Goal: Task Accomplishment & Management: Manage account settings

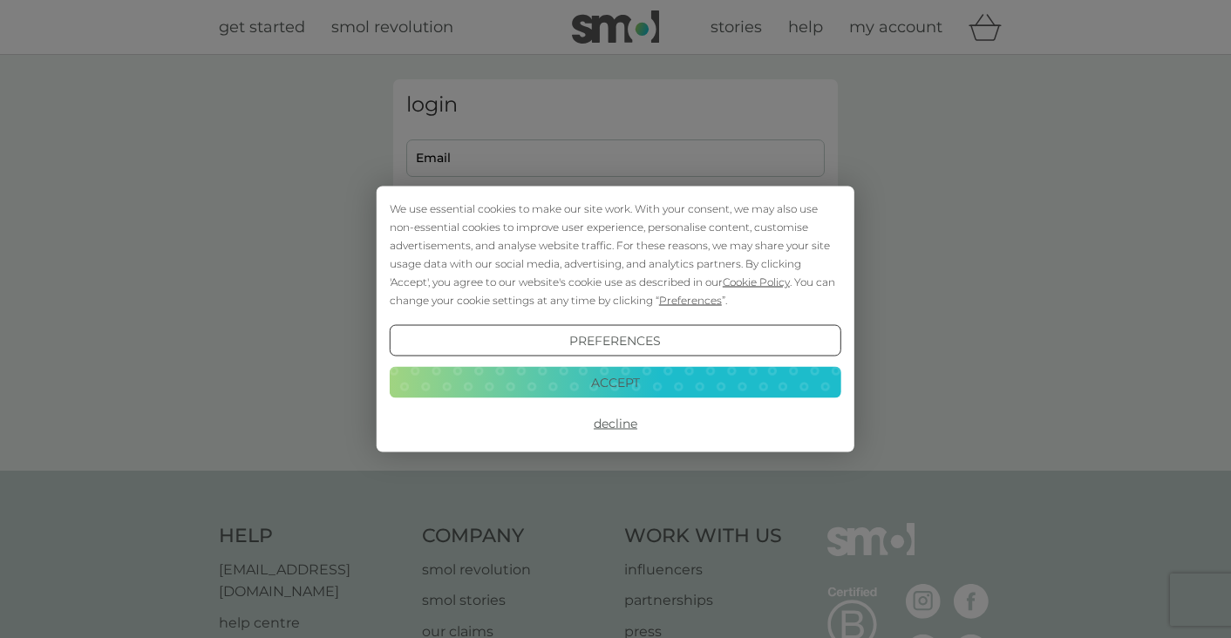
click at [687, 374] on button "Accept" at bounding box center [615, 381] width 451 height 31
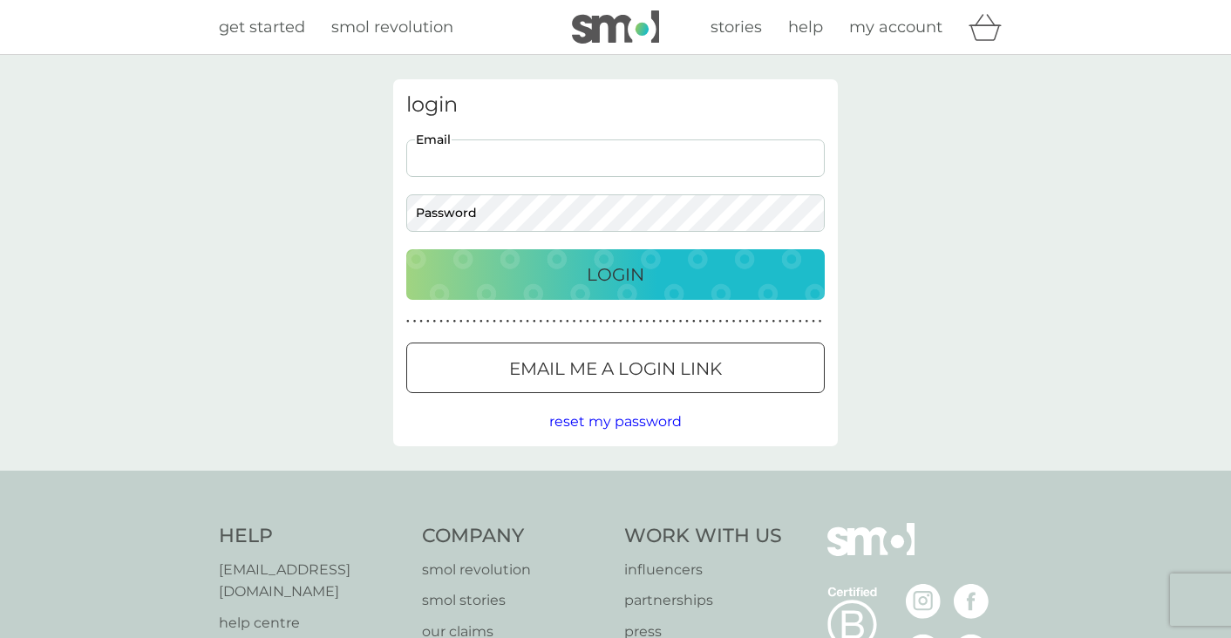
click at [560, 158] on input "Email" at bounding box center [615, 157] width 418 height 37
type input "[EMAIL_ADDRESS][DOMAIN_NAME]"
click at [556, 268] on div "Login" at bounding box center [615, 275] width 383 height 28
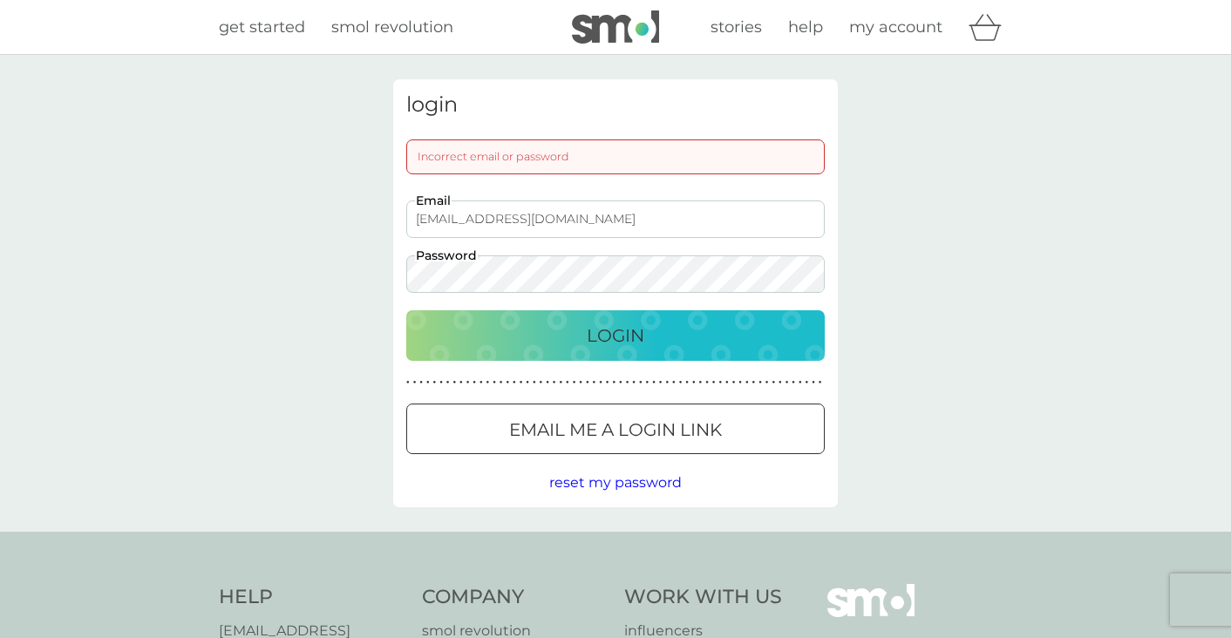
click at [573, 329] on div "Login" at bounding box center [615, 336] width 383 height 28
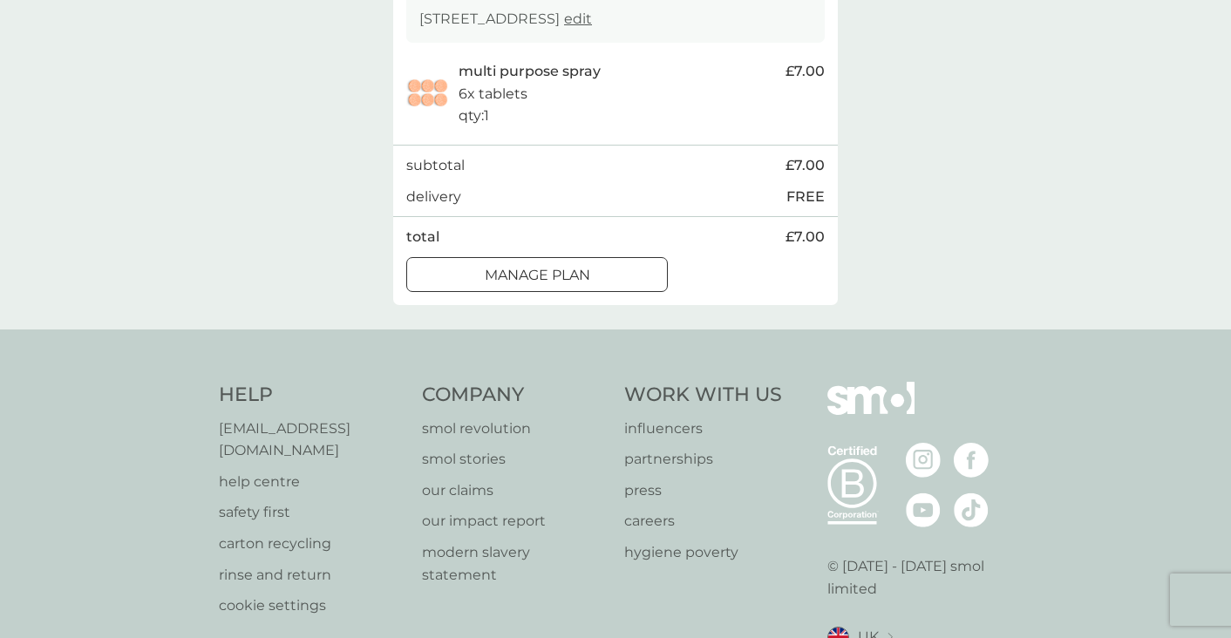
scroll to position [346, 0]
click at [616, 268] on div "Manage plan" at bounding box center [537, 276] width 260 height 23
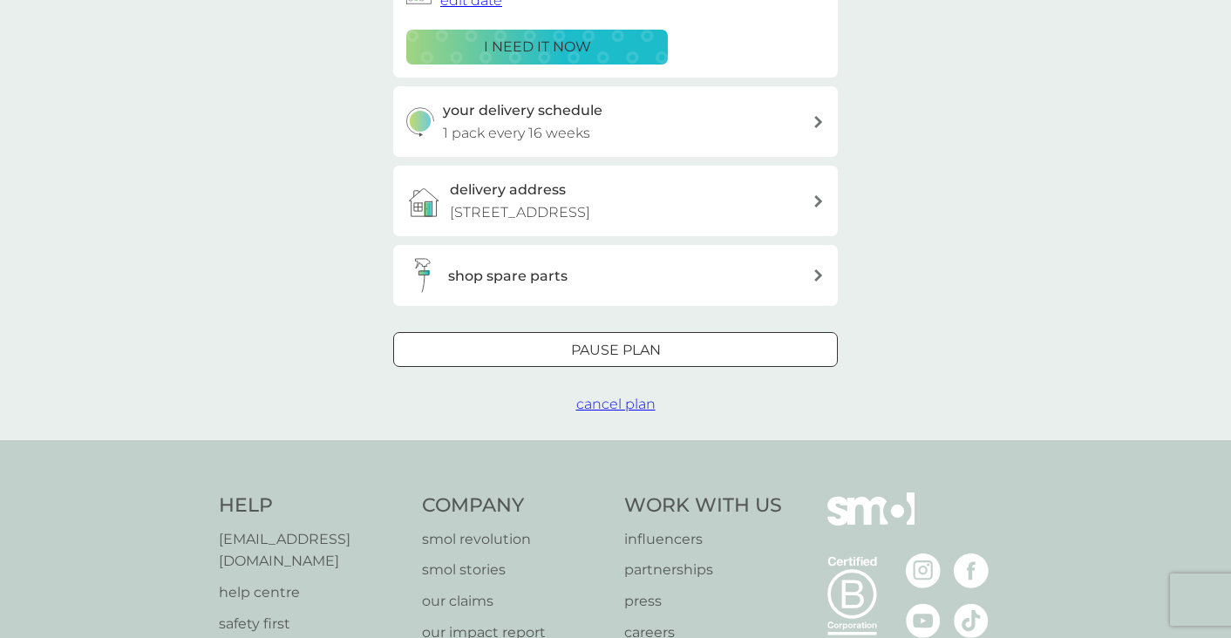
scroll to position [338, 0]
click at [602, 405] on span "cancel plan" at bounding box center [615, 405] width 79 height 17
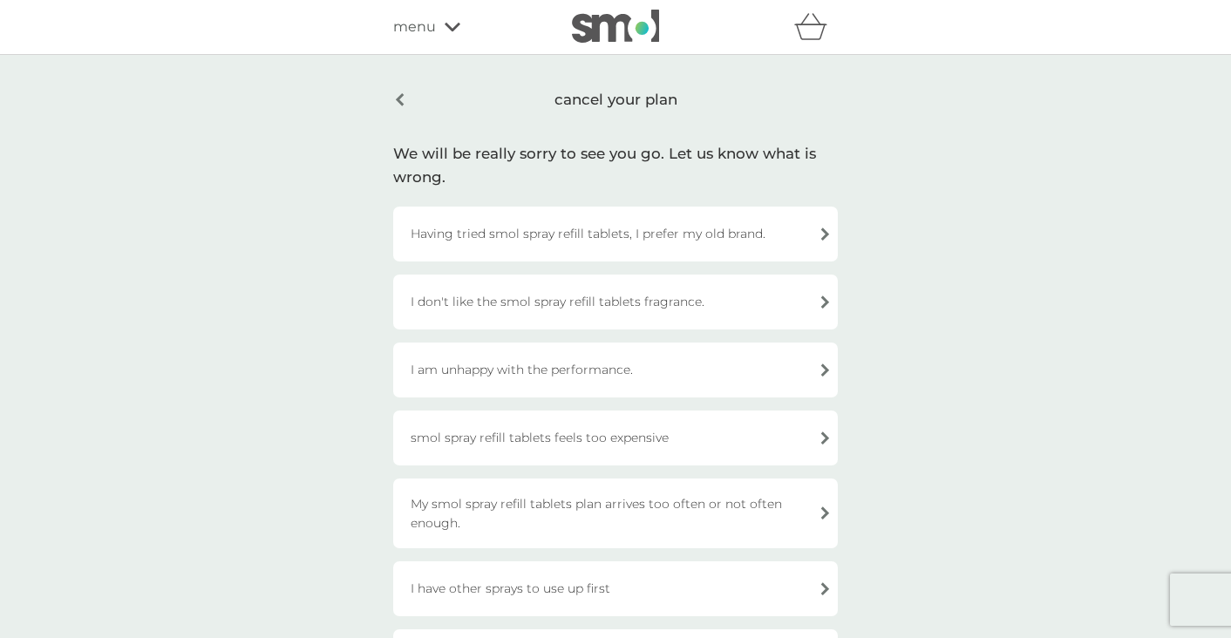
click at [797, 241] on div "Having tried smol spray refill tablets, I prefer my old brand." at bounding box center [615, 234] width 444 height 55
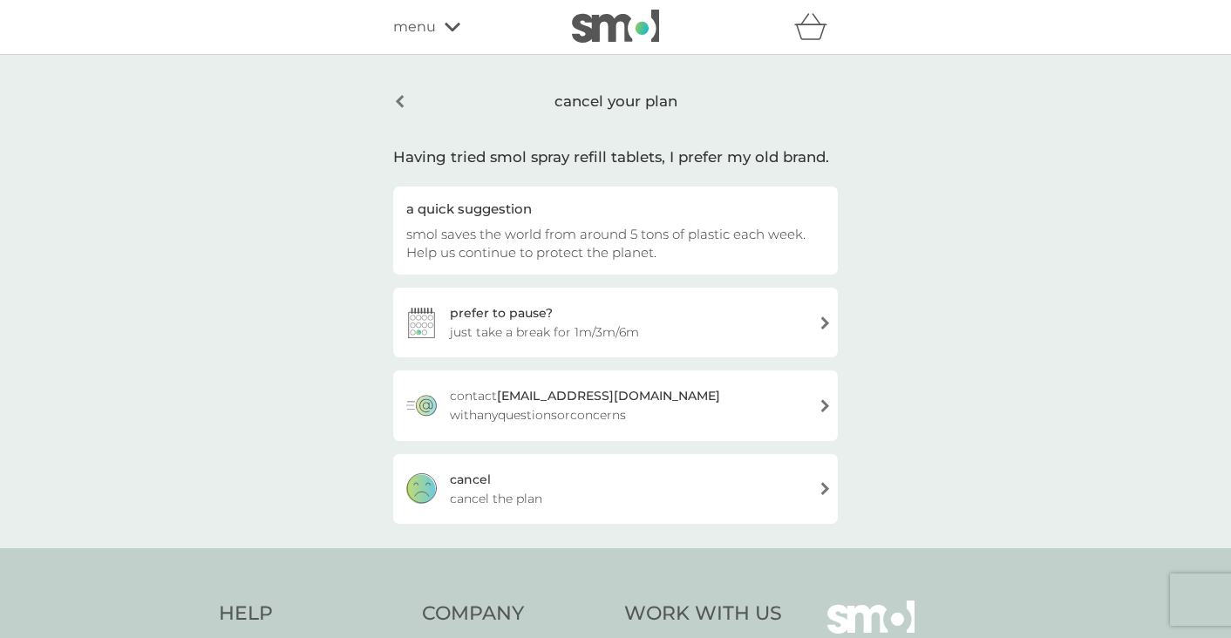
click at [704, 501] on div "[PERSON_NAME] the plan" at bounding box center [615, 489] width 444 height 70
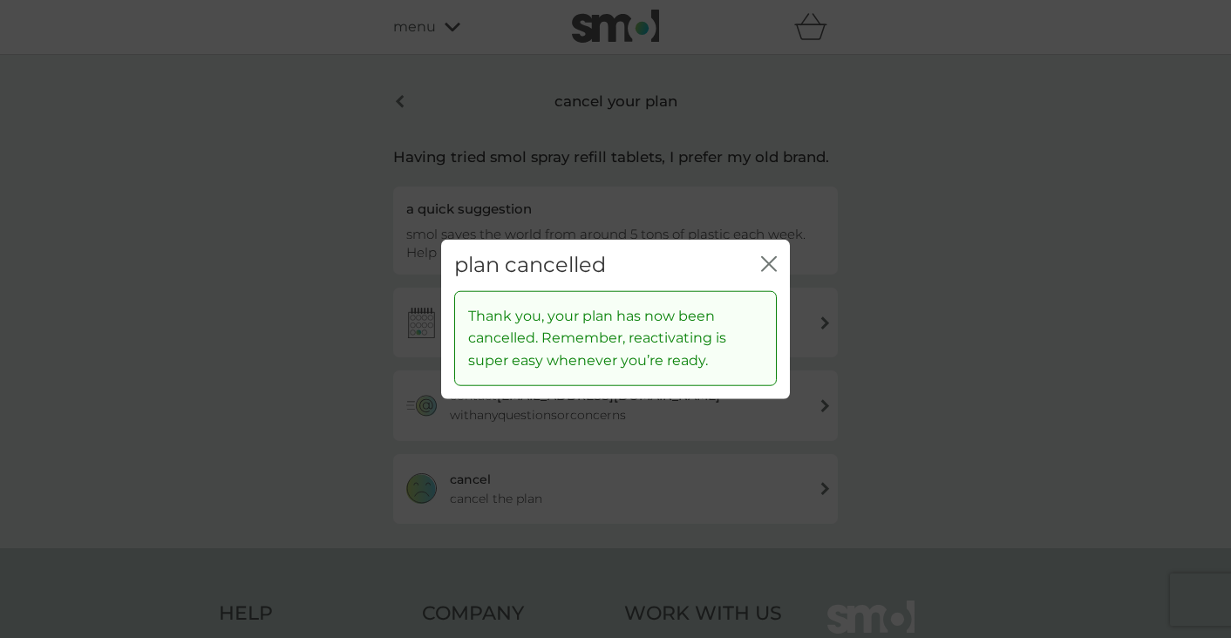
click at [775, 261] on icon "close" at bounding box center [769, 264] width 16 height 16
